Goal: Information Seeking & Learning: Understand process/instructions

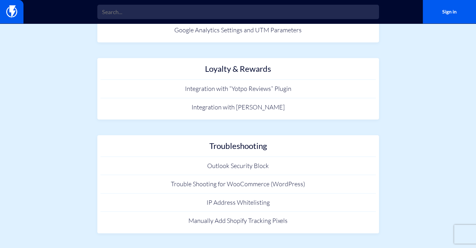
scroll to position [627, 0]
click at [246, 207] on link "IP Address Whitelisting" at bounding box center [237, 202] width 275 height 18
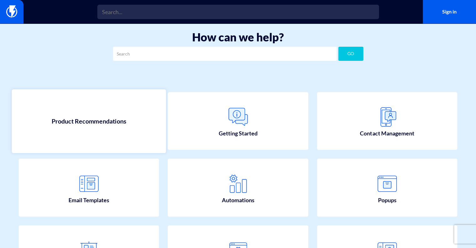
scroll to position [1, 0]
click at [128, 109] on link "Product Recommendations" at bounding box center [89, 122] width 154 height 64
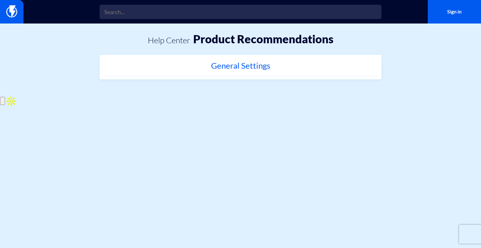
click at [222, 73] on link "General Settings" at bounding box center [240, 67] width 275 height 18
